Goal: Check status: Check status

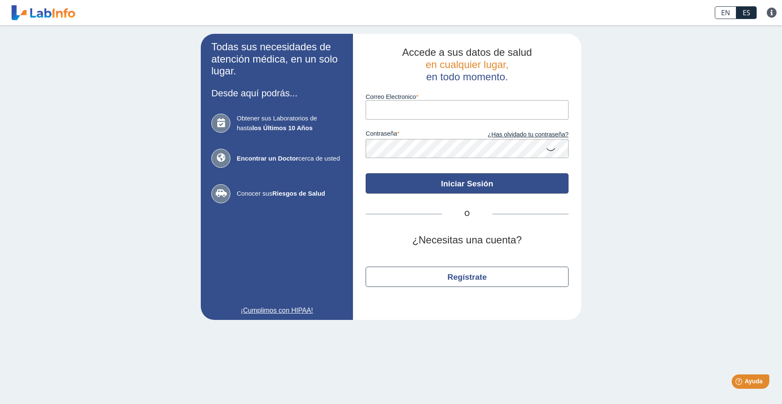
type input "[EMAIL_ADDRESS][DOMAIN_NAME]"
click at [456, 189] on button "Iniciar Sesión" at bounding box center [467, 183] width 203 height 20
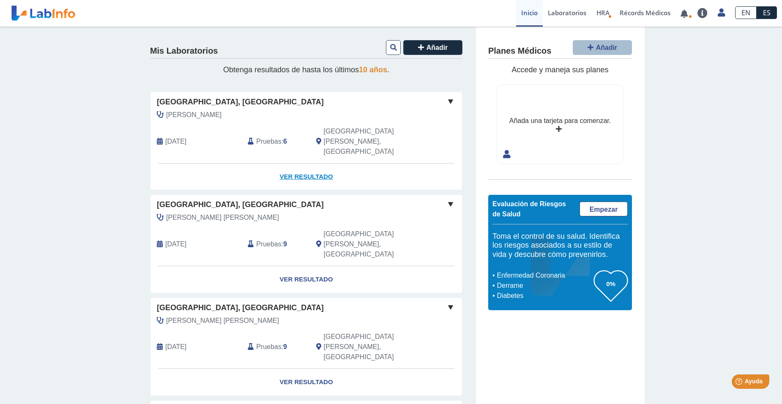
click at [286, 164] on link "Ver Resultado" at bounding box center [307, 177] width 312 height 27
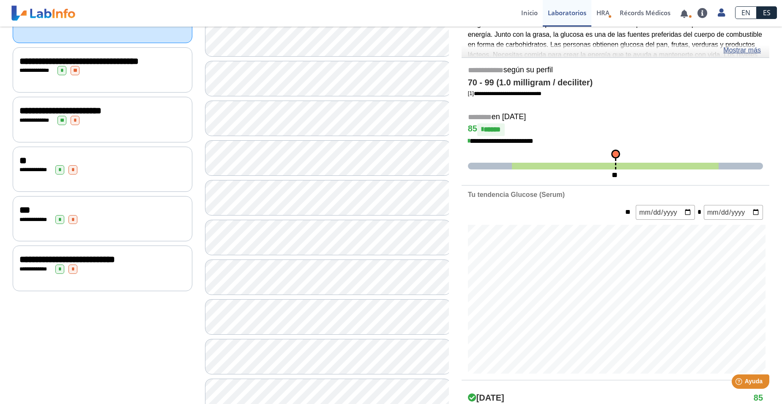
scroll to position [172, 0]
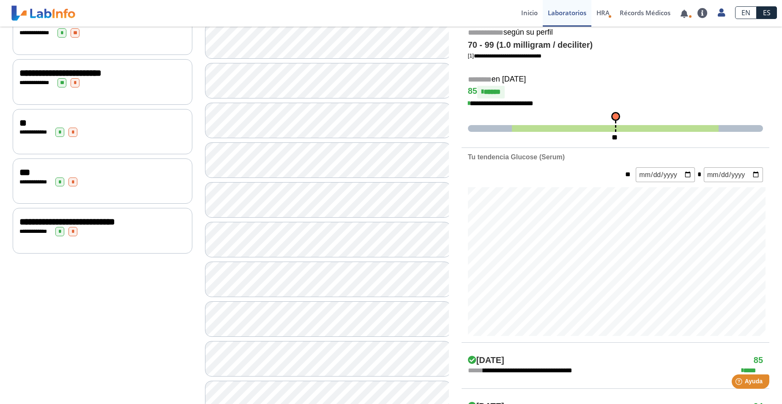
click at [97, 225] on span "**********" at bounding box center [67, 221] width 96 height 9
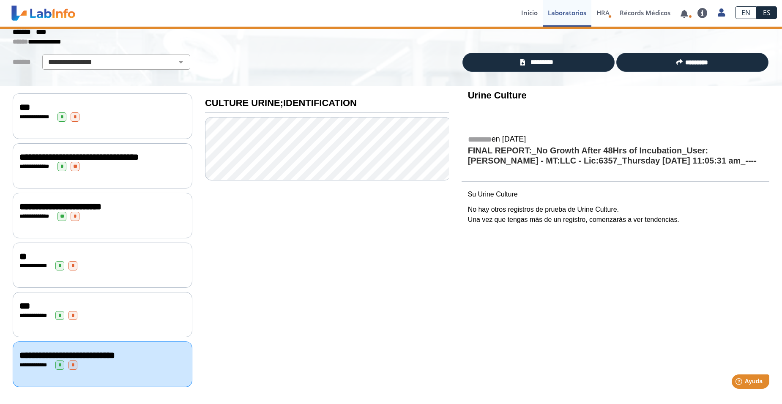
scroll to position [43, 0]
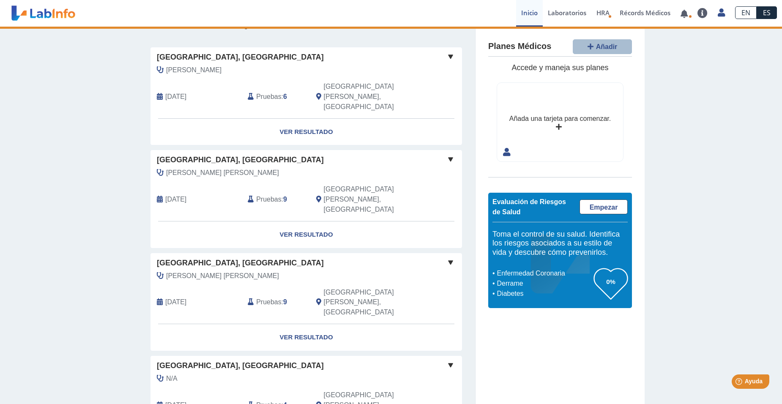
scroll to position [17, 0]
